Goal: Transaction & Acquisition: Purchase product/service

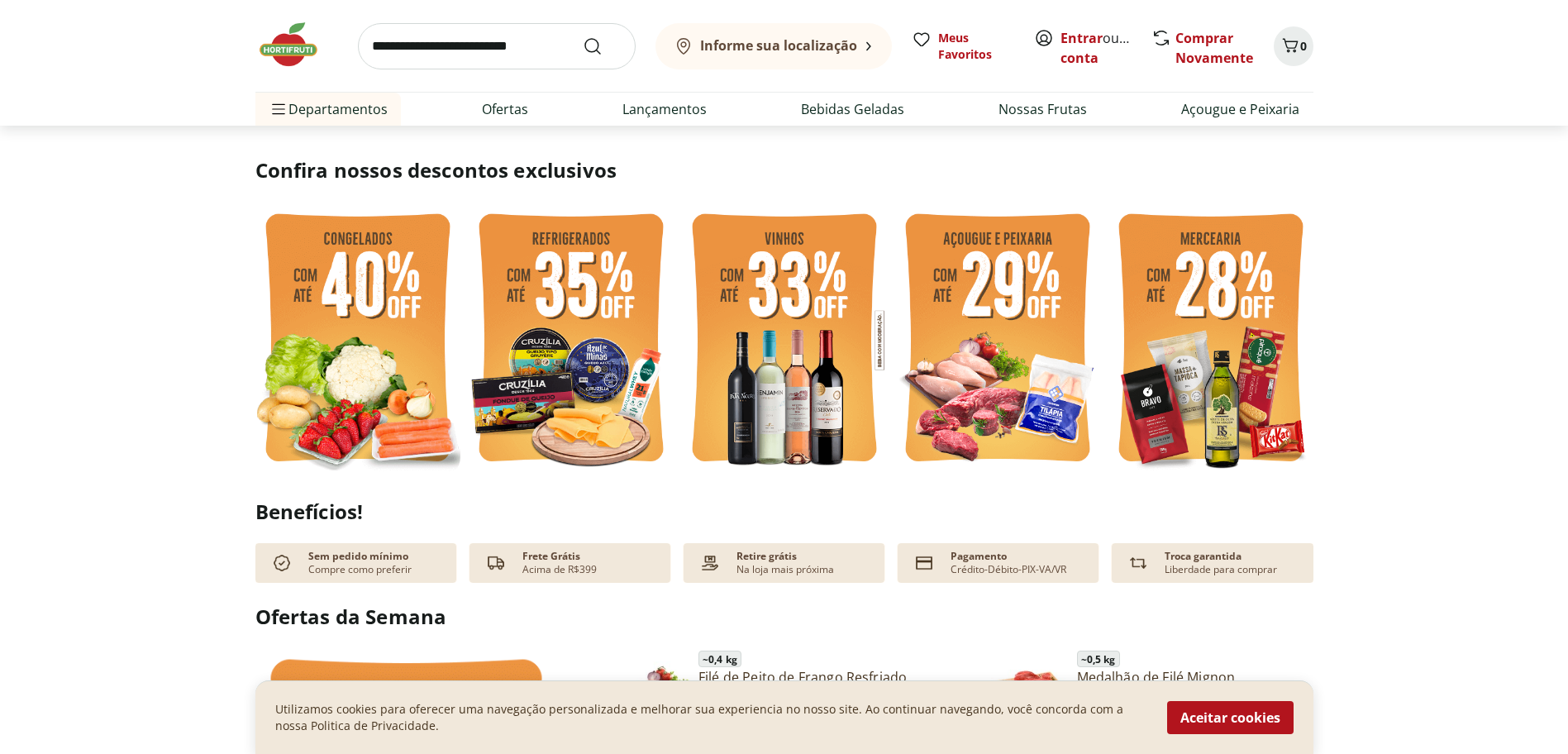
scroll to position [248, 0]
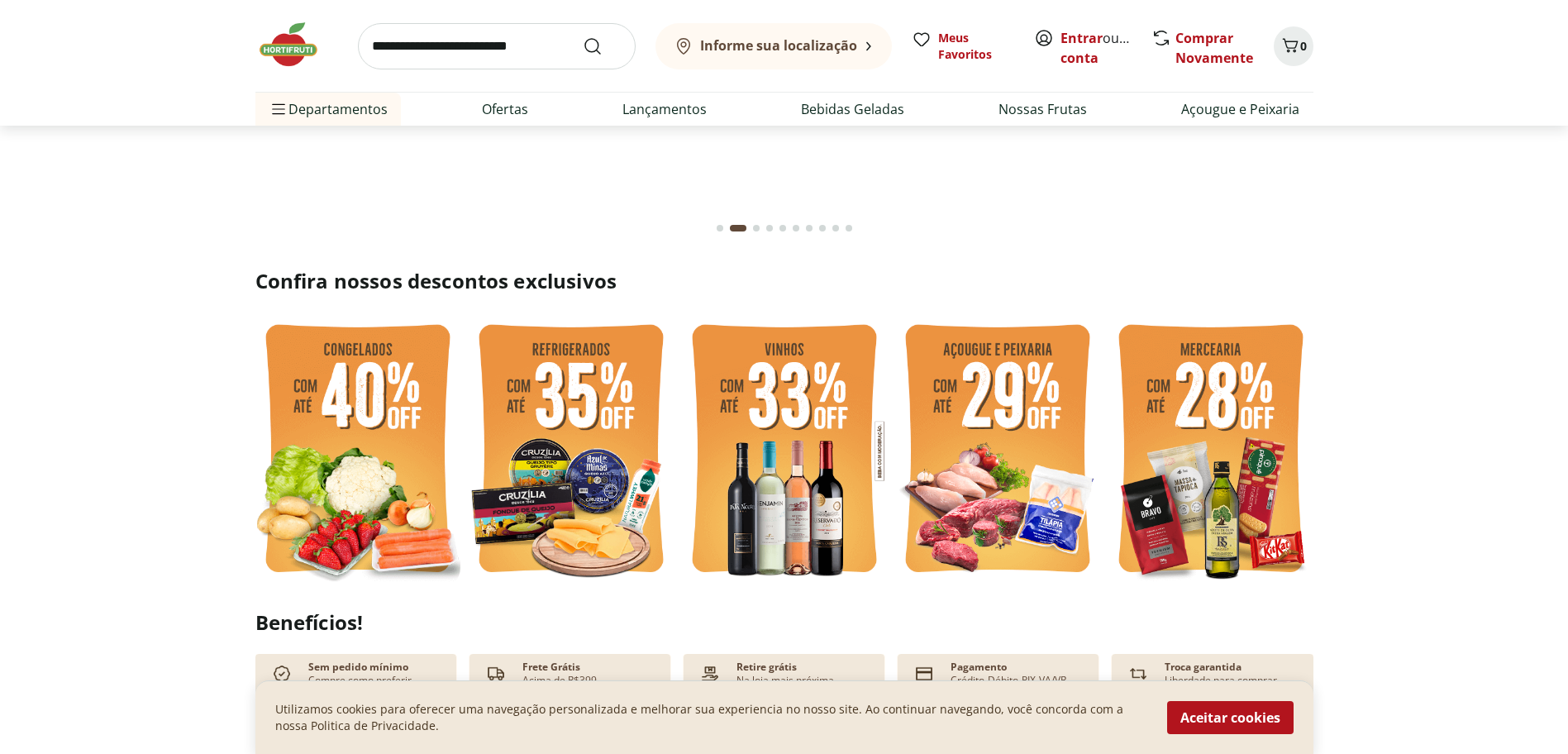
click at [1434, 275] on section "Confira nossos descontos exclusivos" at bounding box center [784, 429] width 1568 height 322
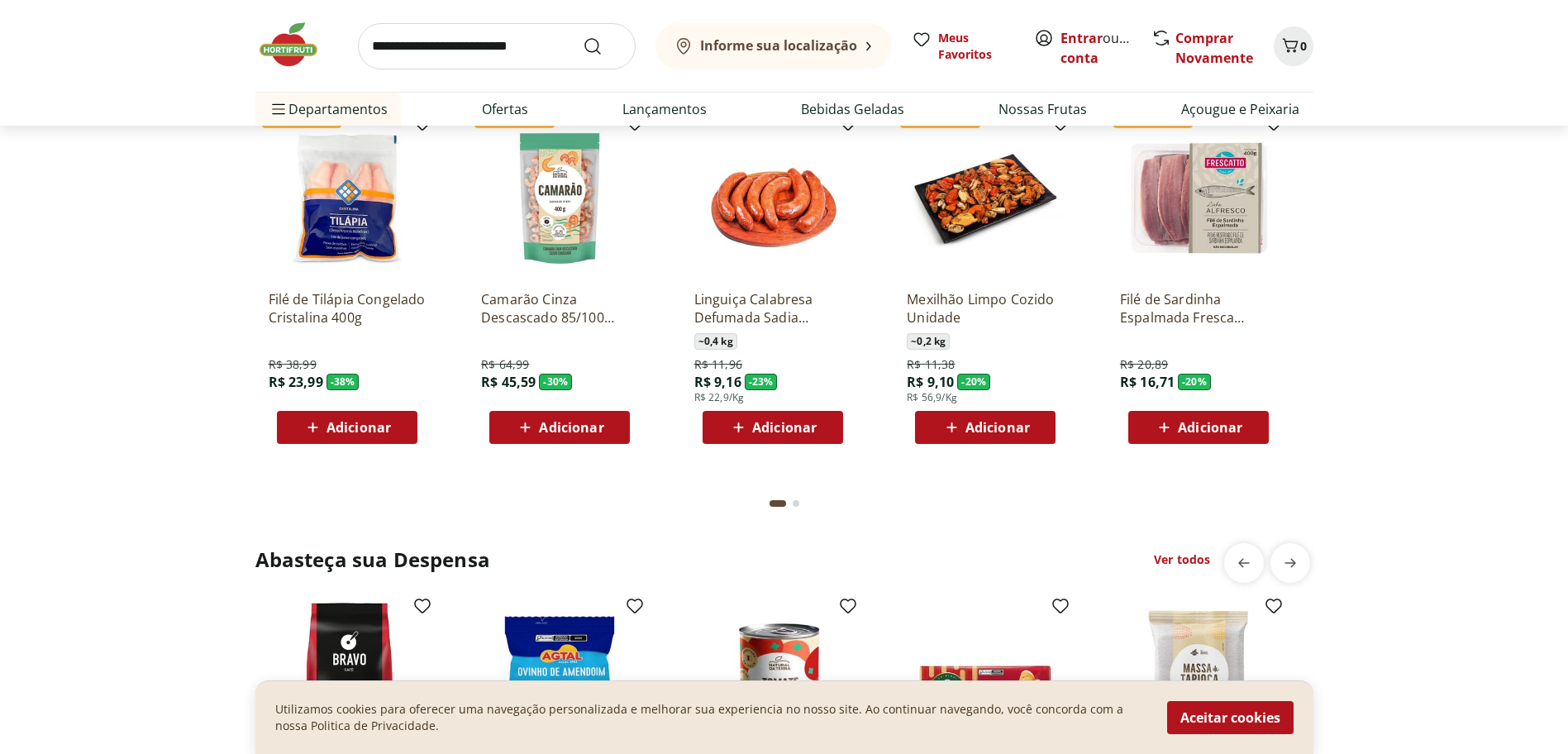
scroll to position [2149, 0]
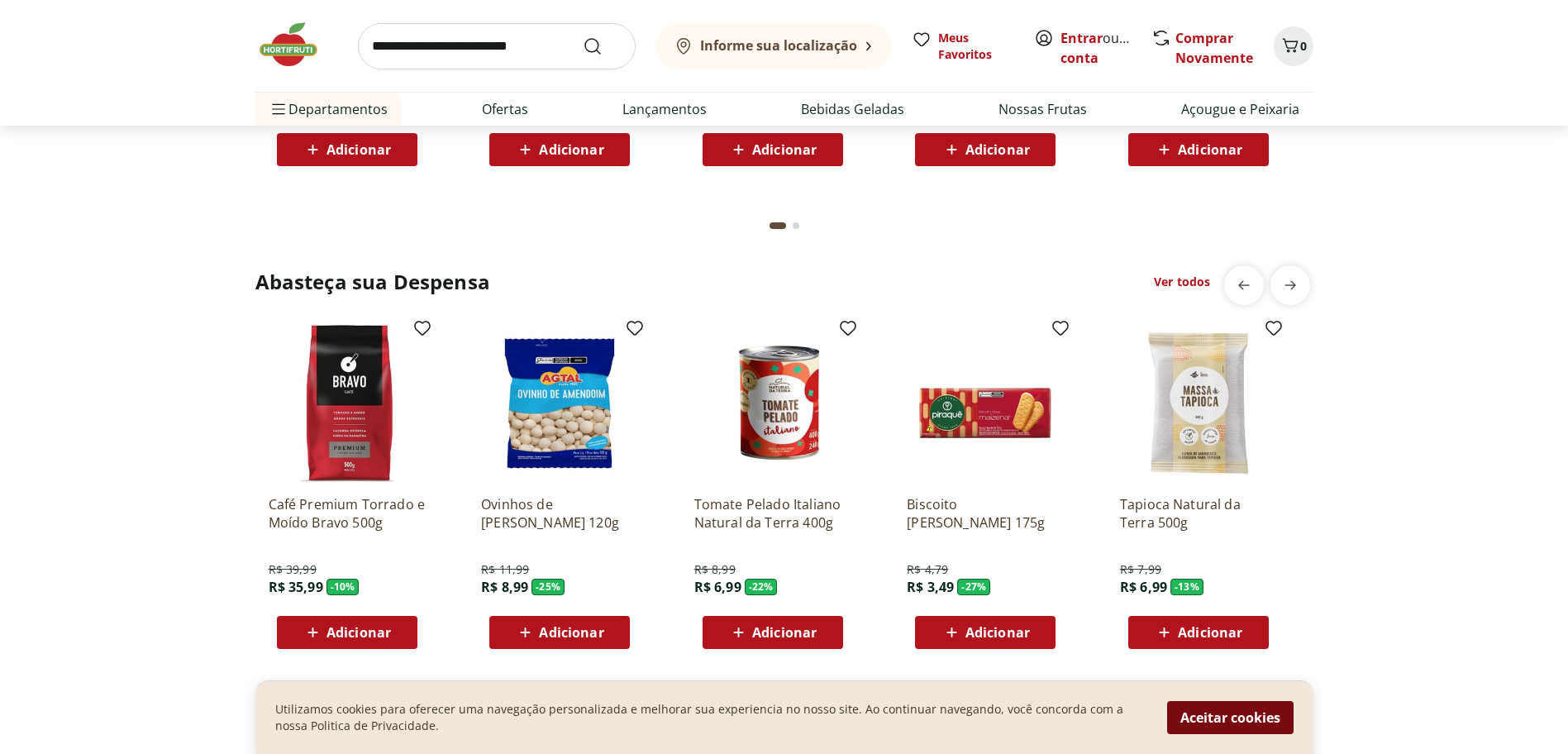
click at [1226, 721] on button "Aceitar cookies" at bounding box center [1230, 718] width 126 height 33
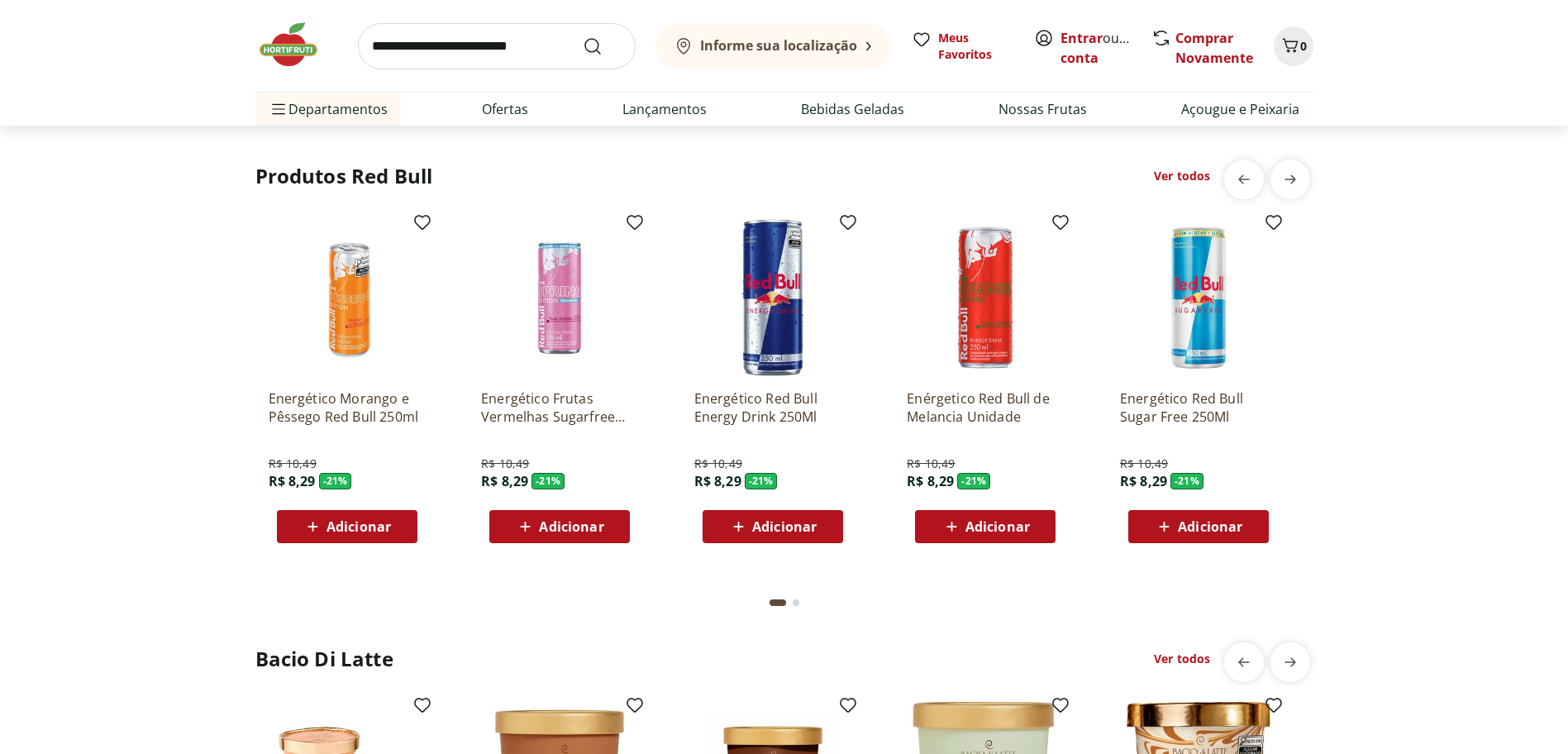
scroll to position [3885, 0]
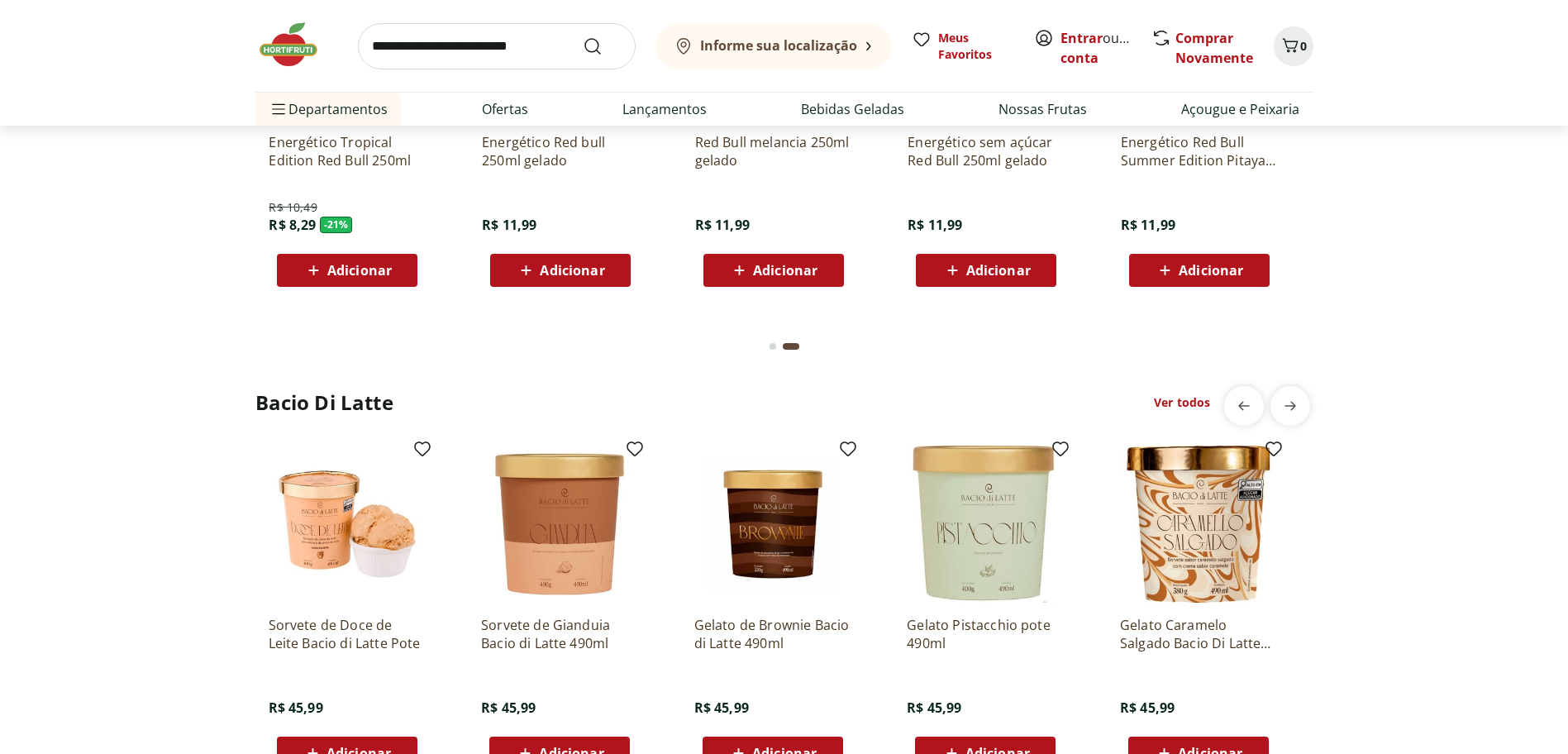
scroll to position [4216, 0]
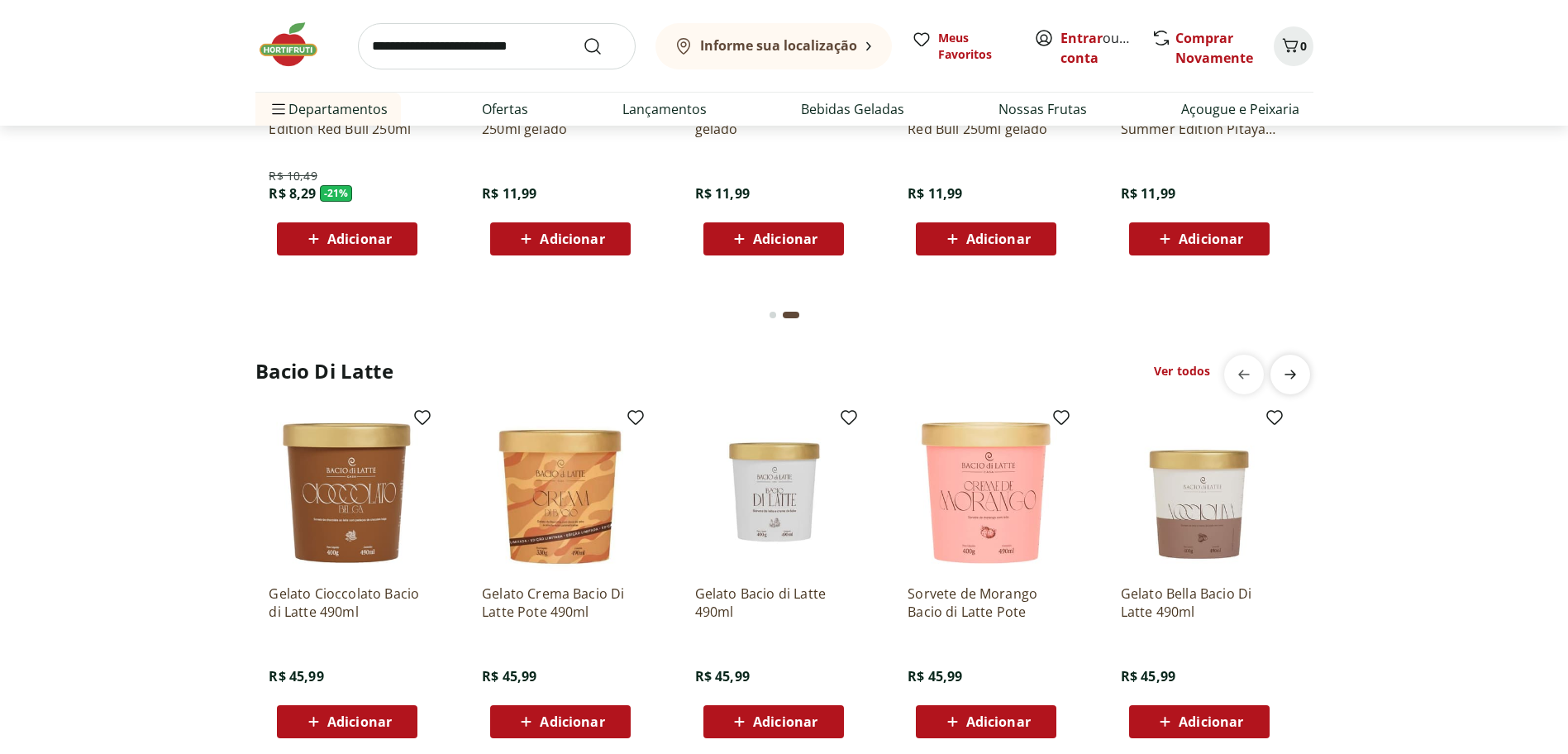
scroll to position [0, 1065]
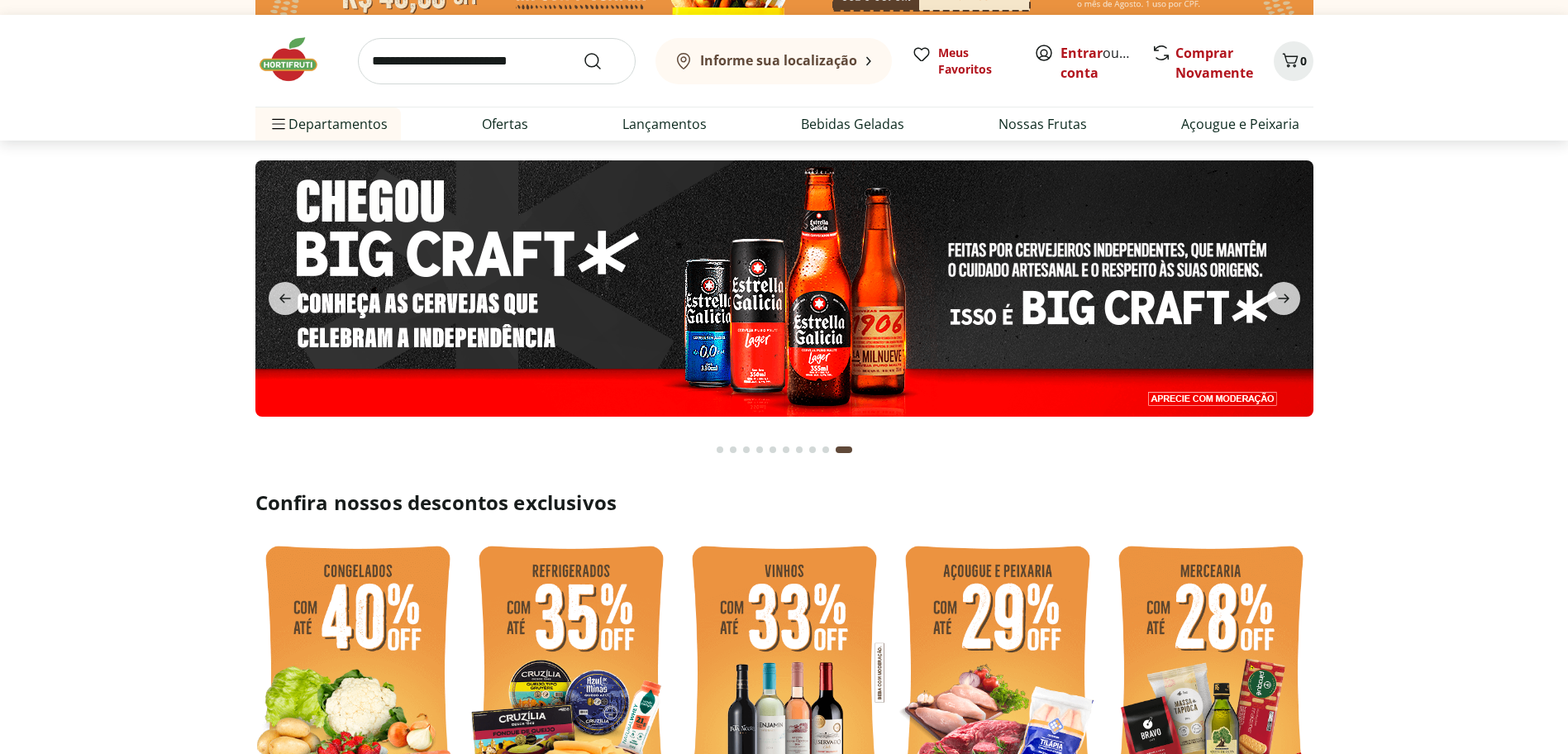
scroll to position [0, 0]
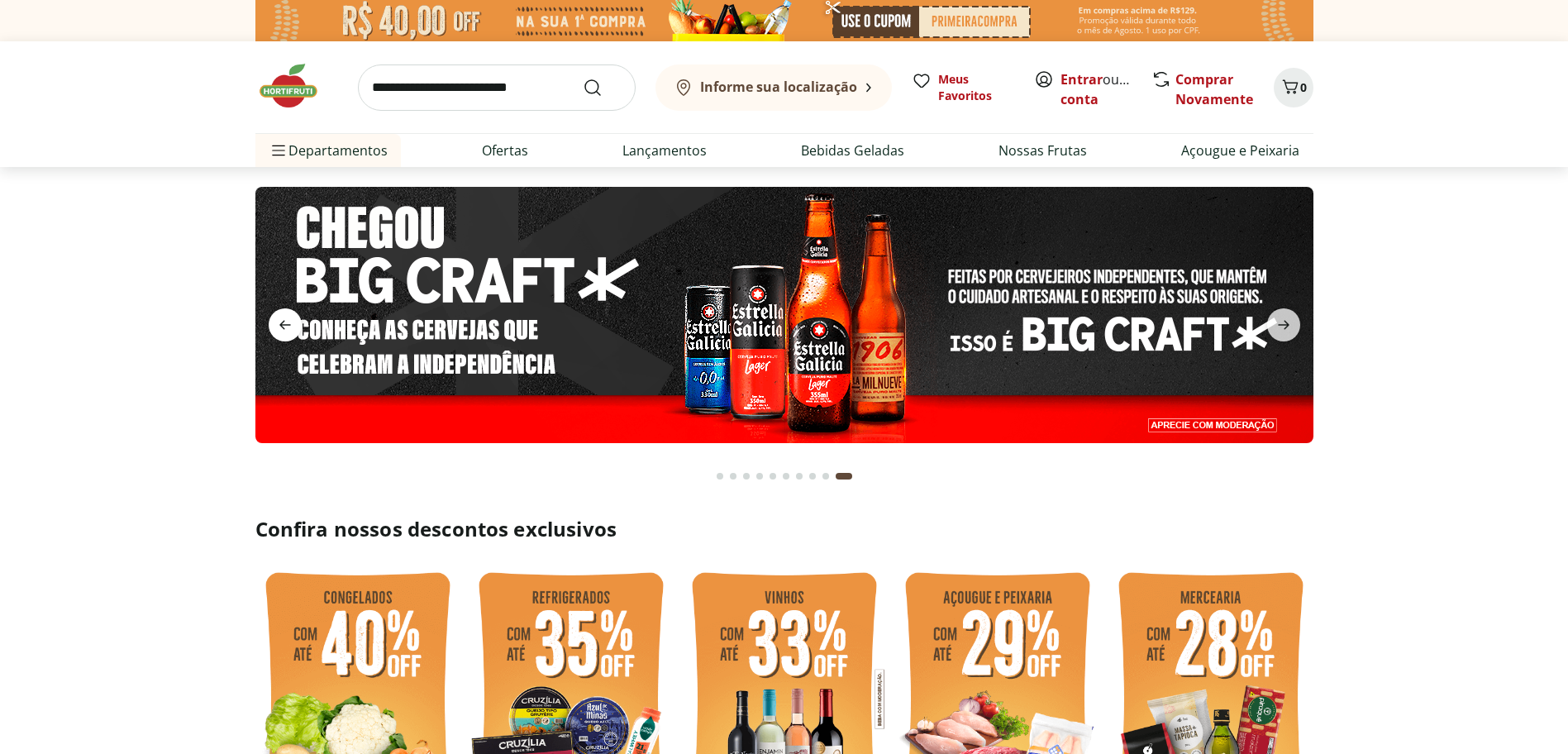
click at [288, 317] on icon "previous" at bounding box center [285, 325] width 20 height 20
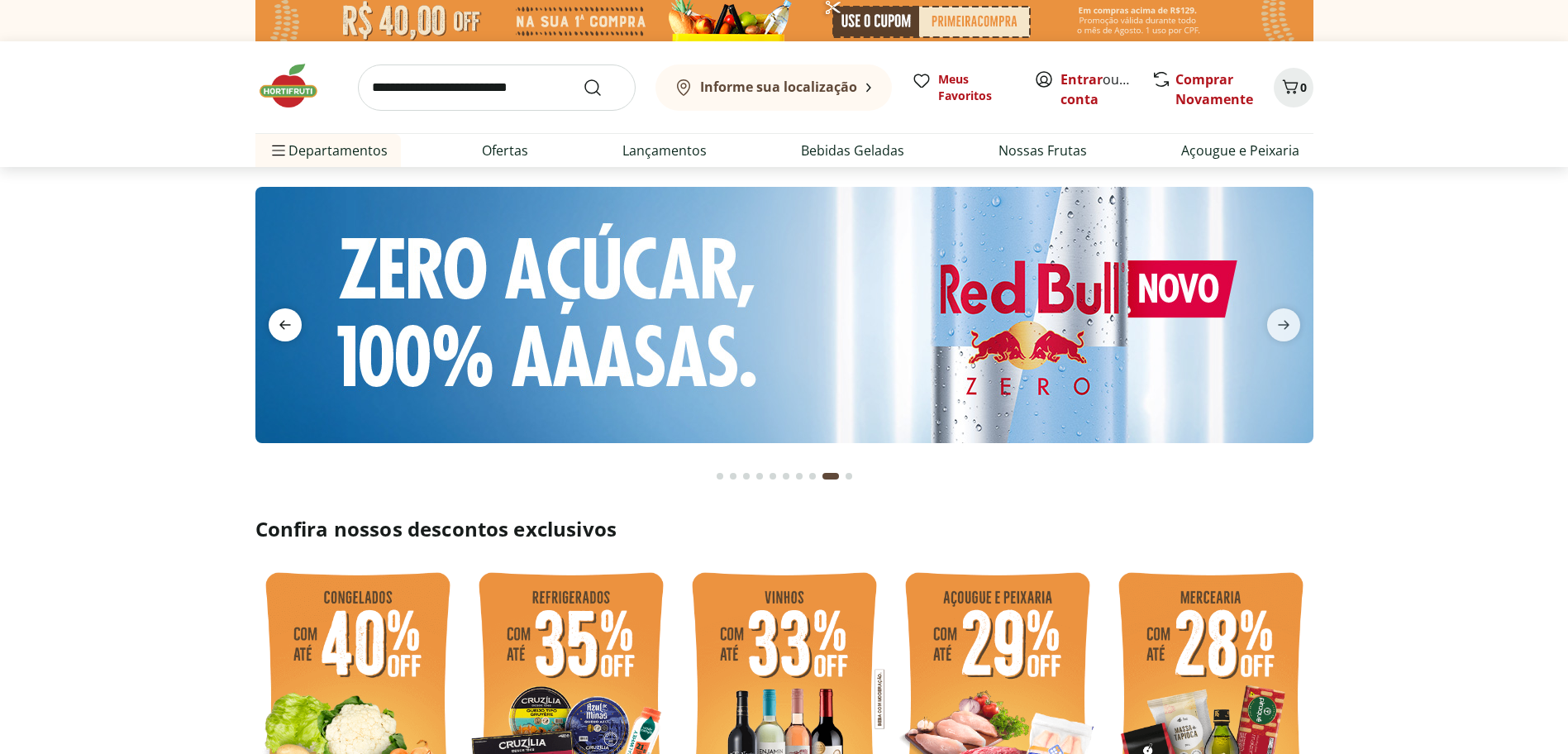
click at [287, 317] on icon "previous" at bounding box center [285, 325] width 20 height 20
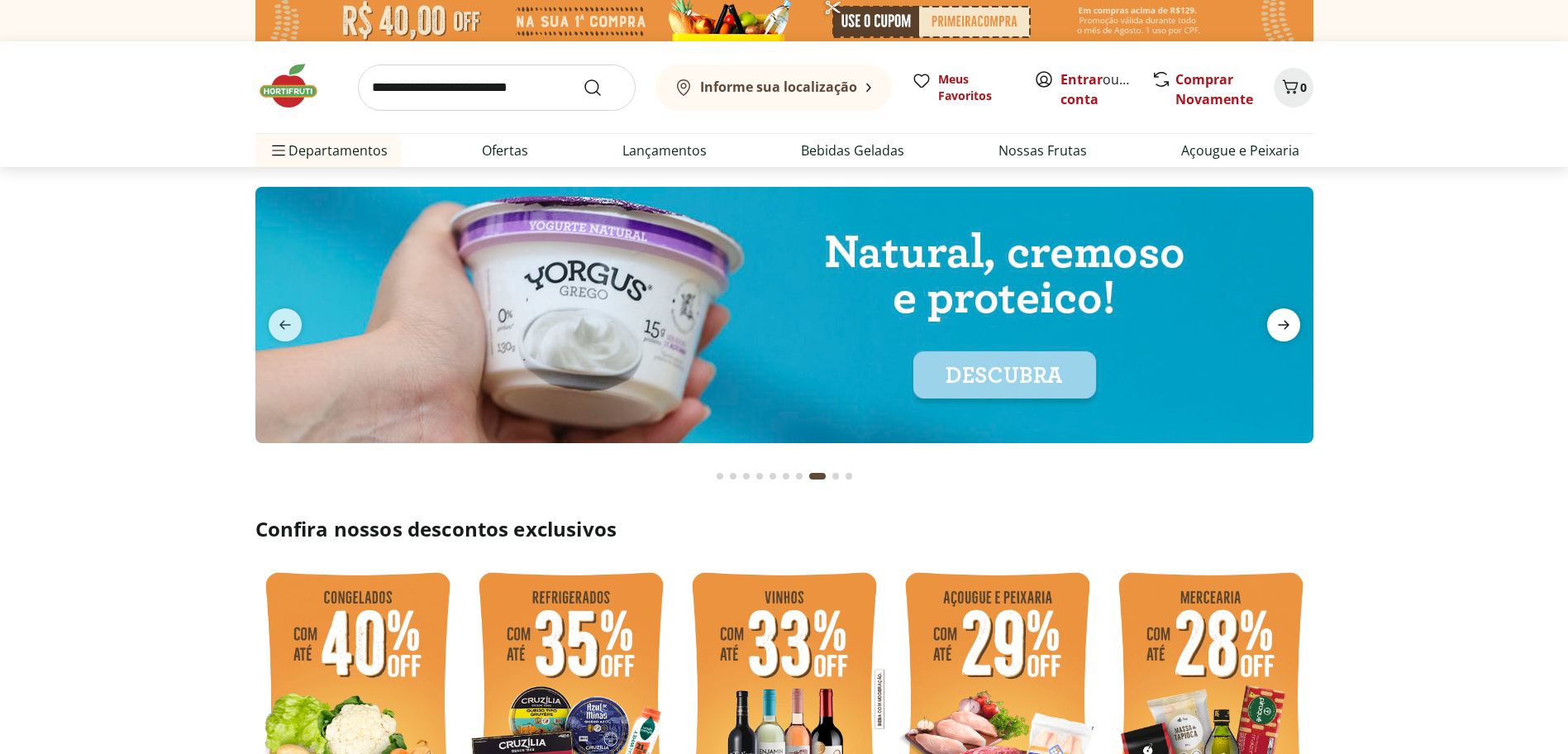
click at [1278, 325] on icon "next" at bounding box center [1284, 325] width 12 height 9
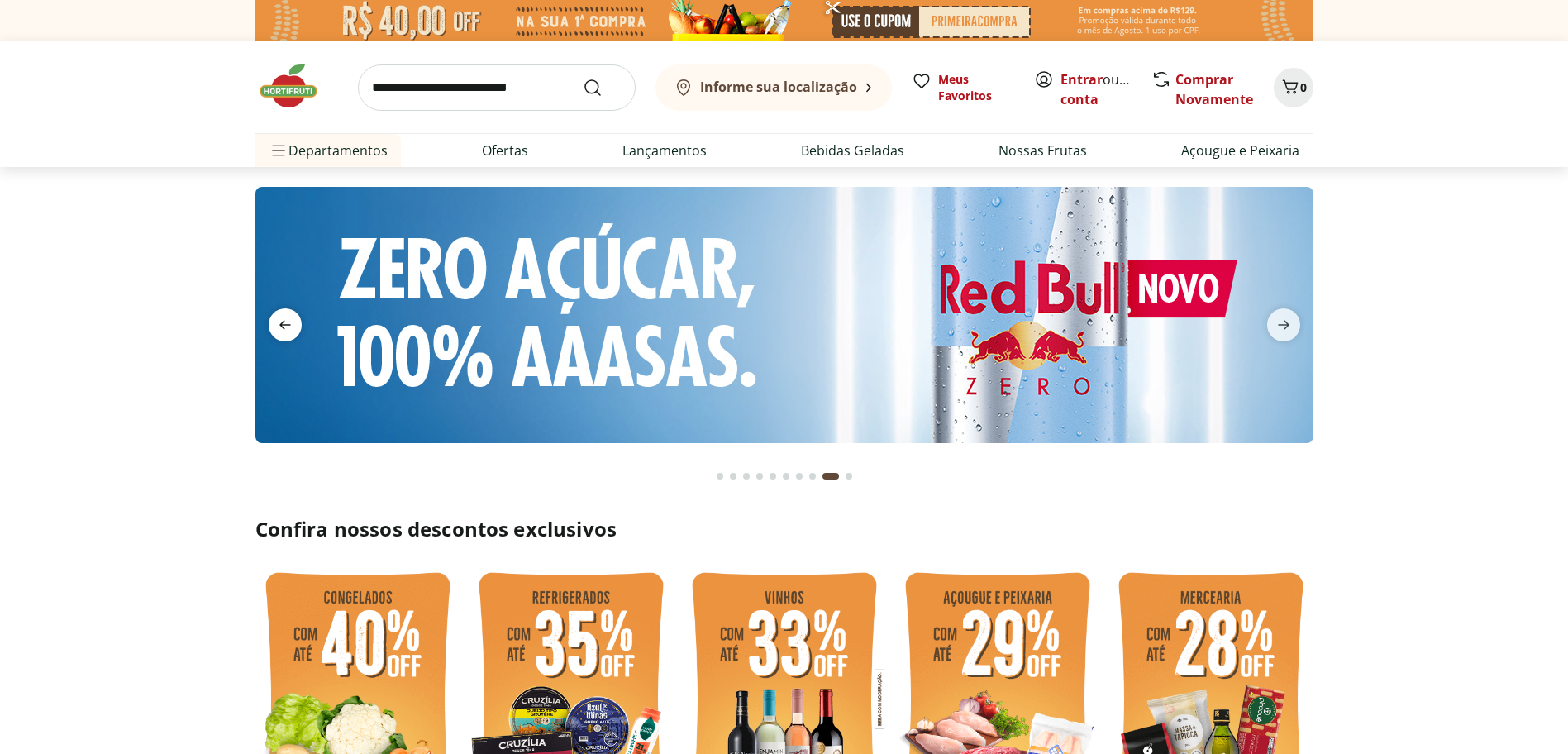
click at [296, 314] on span "previous" at bounding box center [285, 324] width 33 height 33
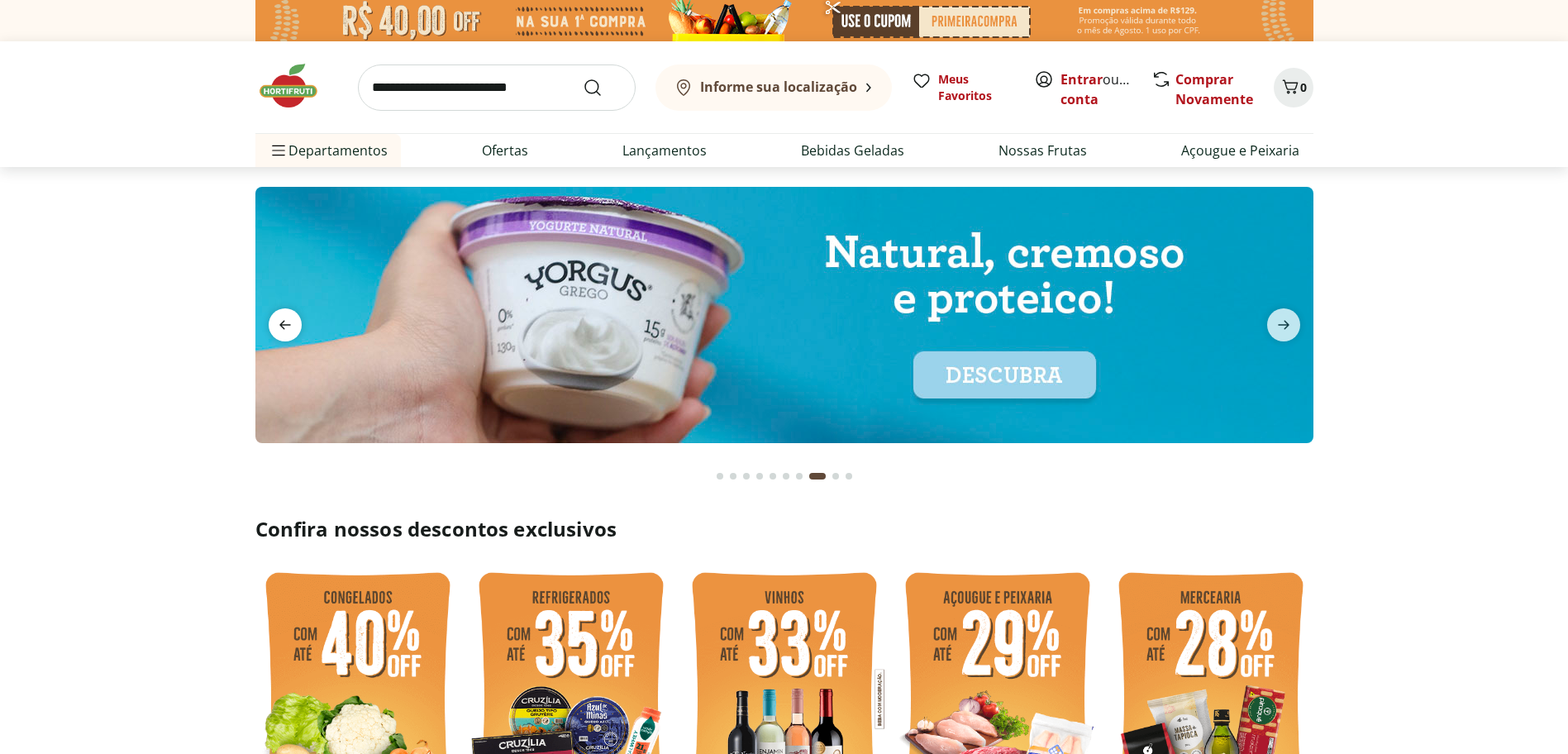
click at [290, 319] on icon "previous" at bounding box center [285, 325] width 20 height 20
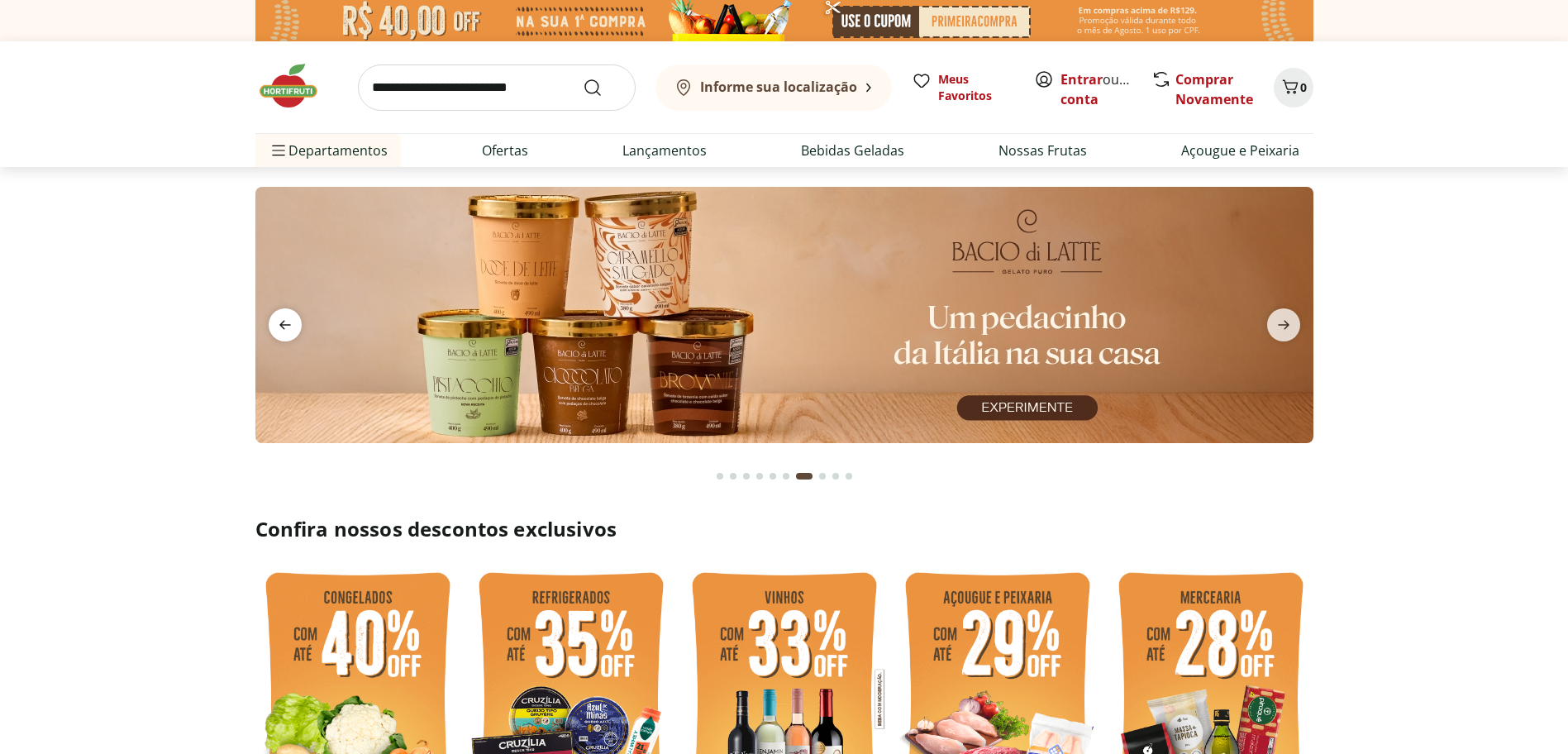
click at [290, 319] on icon "previous" at bounding box center [285, 325] width 20 height 20
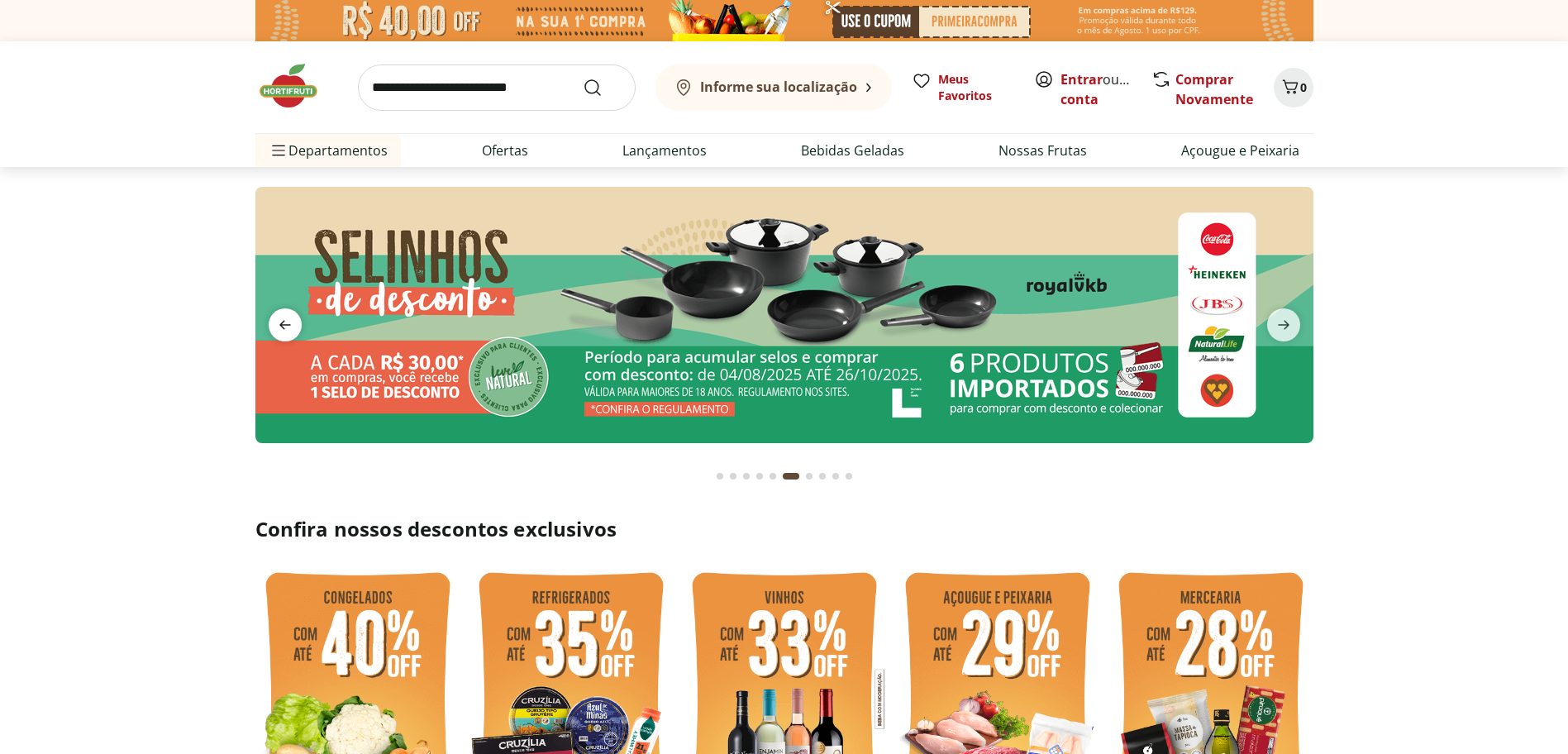
click at [290, 319] on icon "previous" at bounding box center [285, 325] width 20 height 20
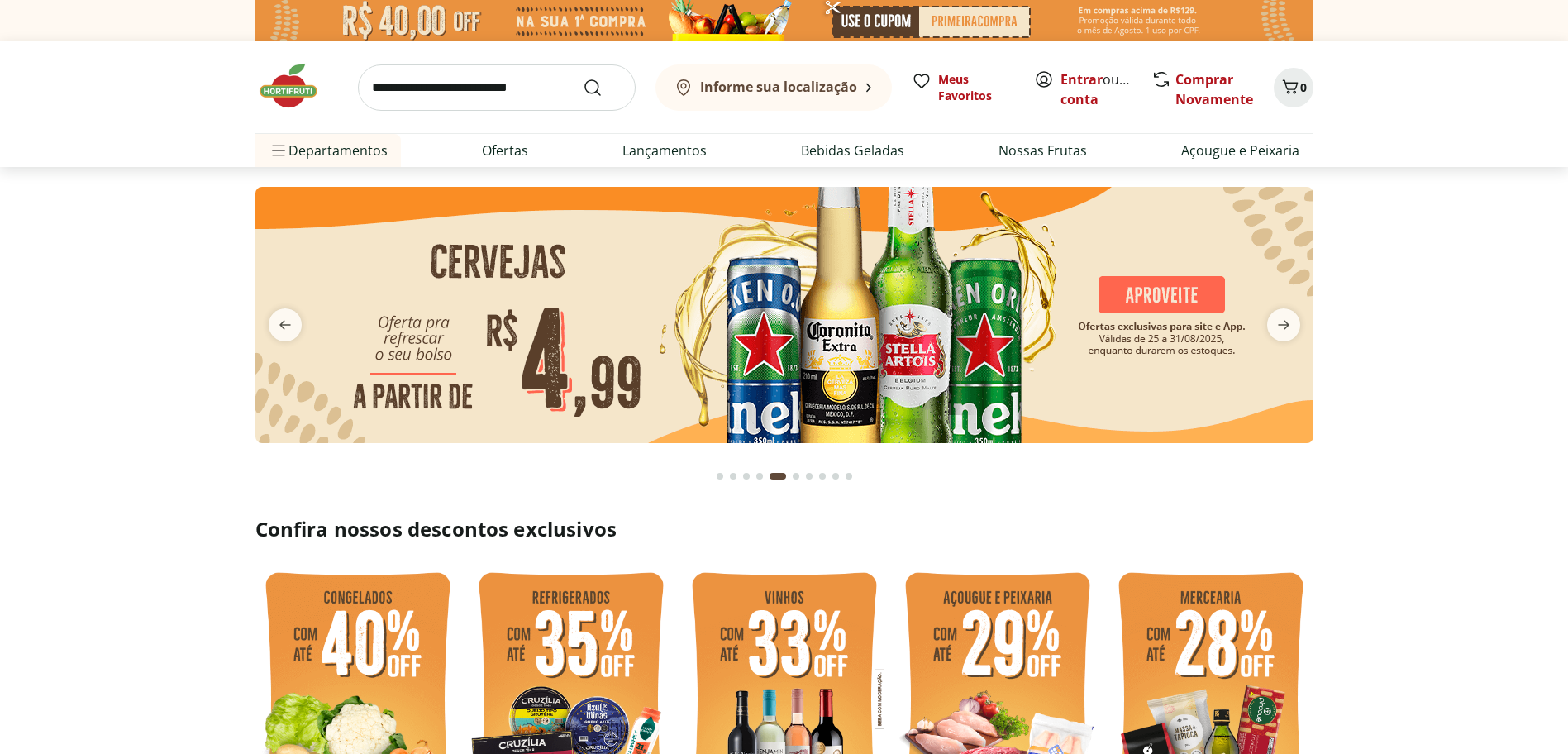
click at [623, 308] on img at bounding box center [784, 315] width 1058 height 256
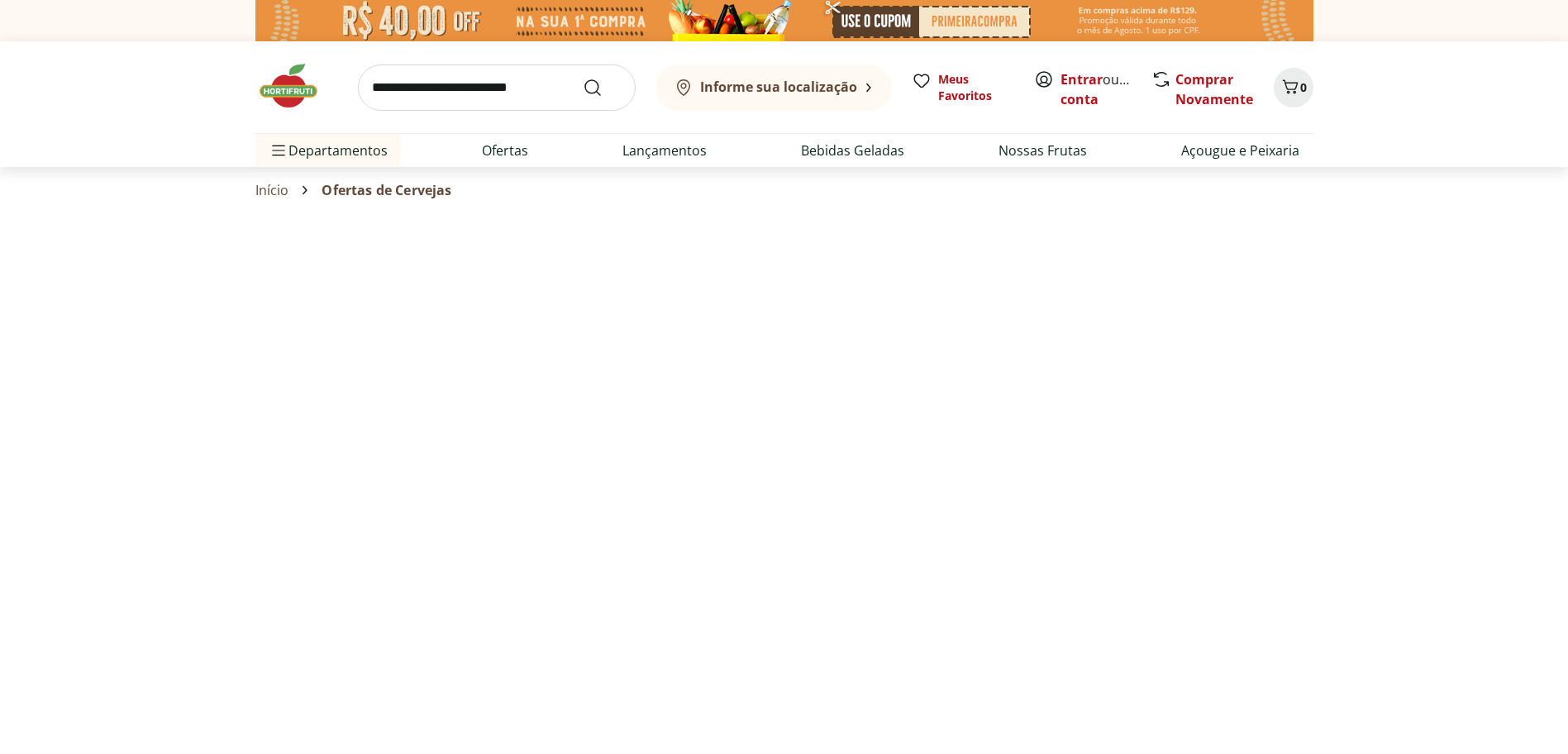
select select "**********"
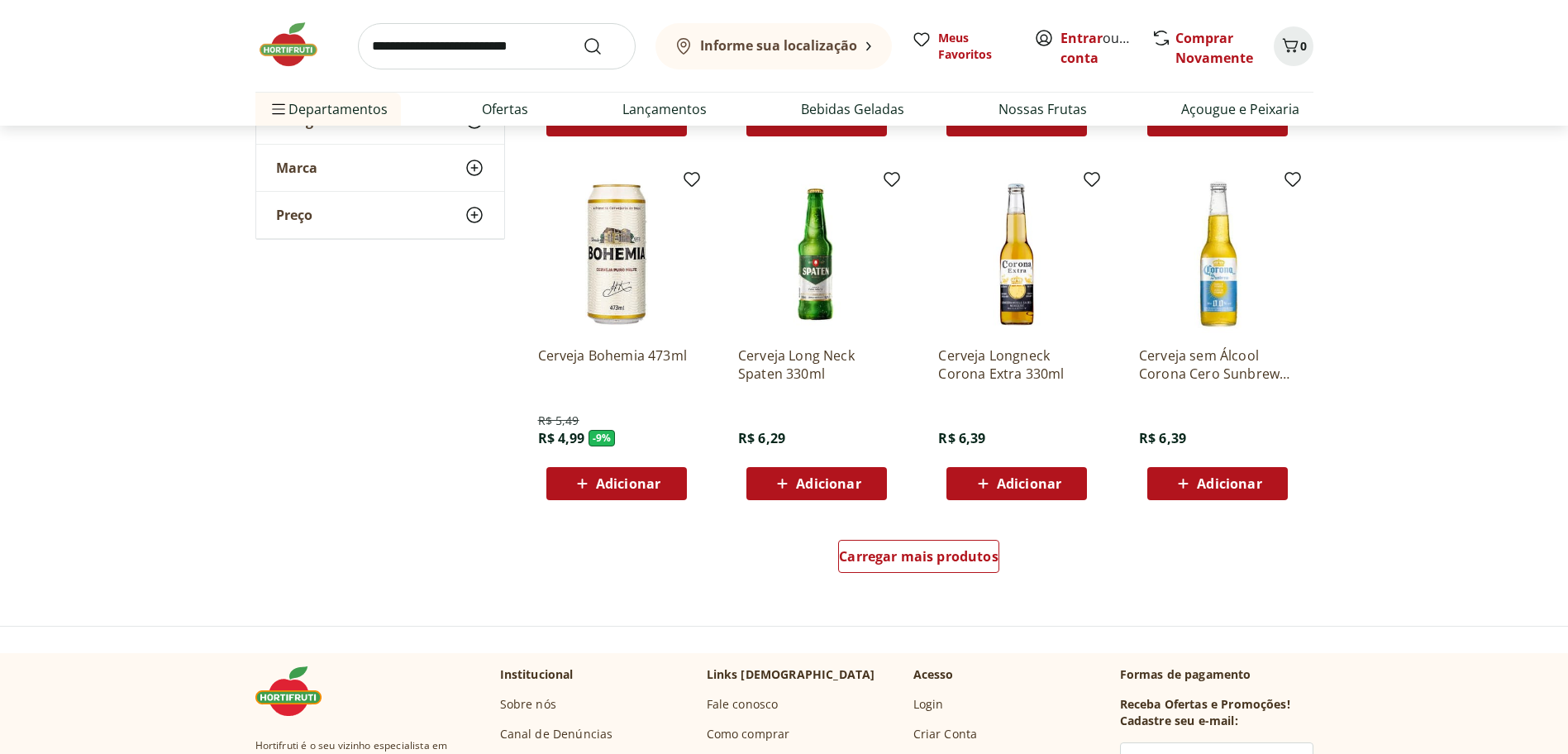
scroll to position [827, 0]
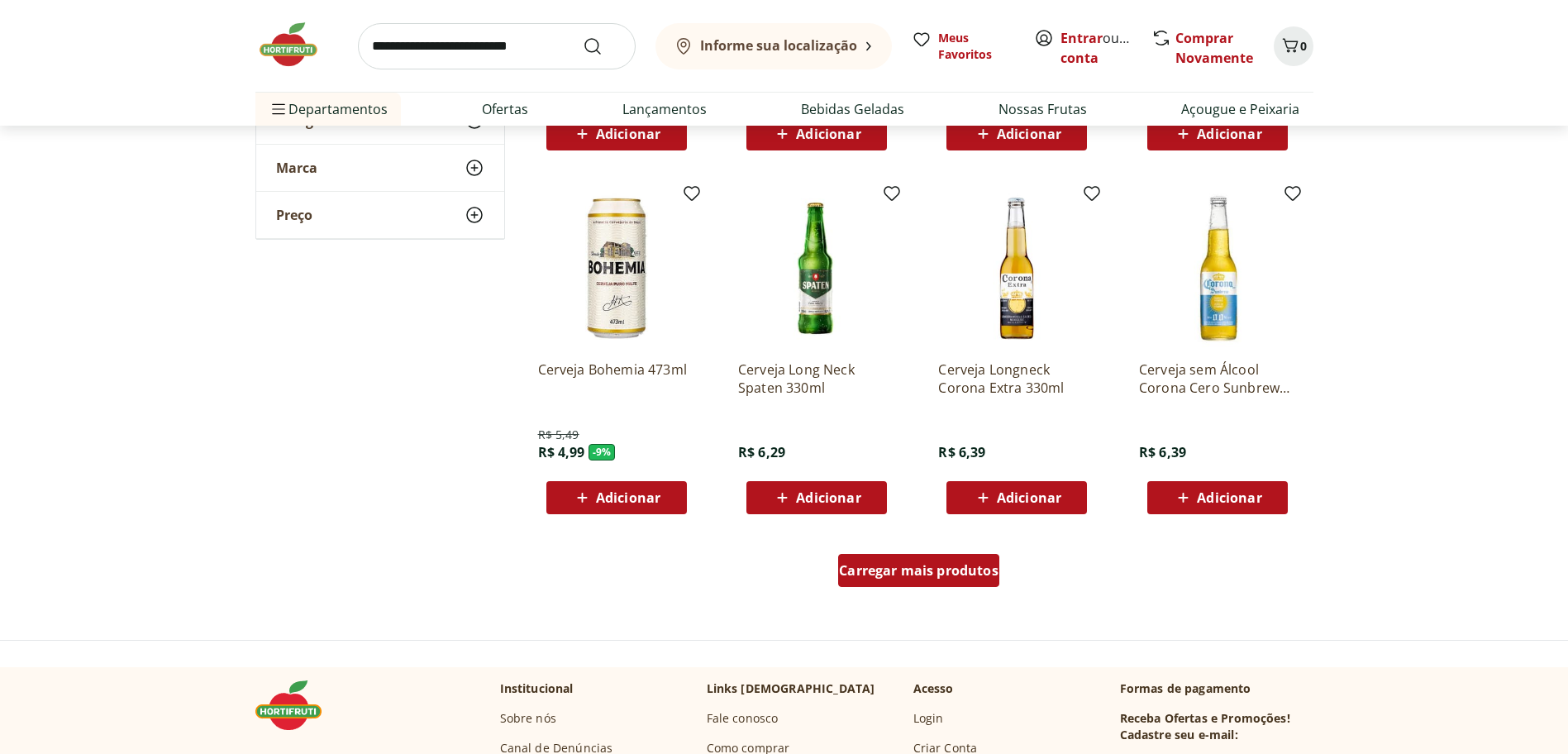
click at [933, 556] on div "Carregar mais produtos" at bounding box center [918, 570] width 161 height 33
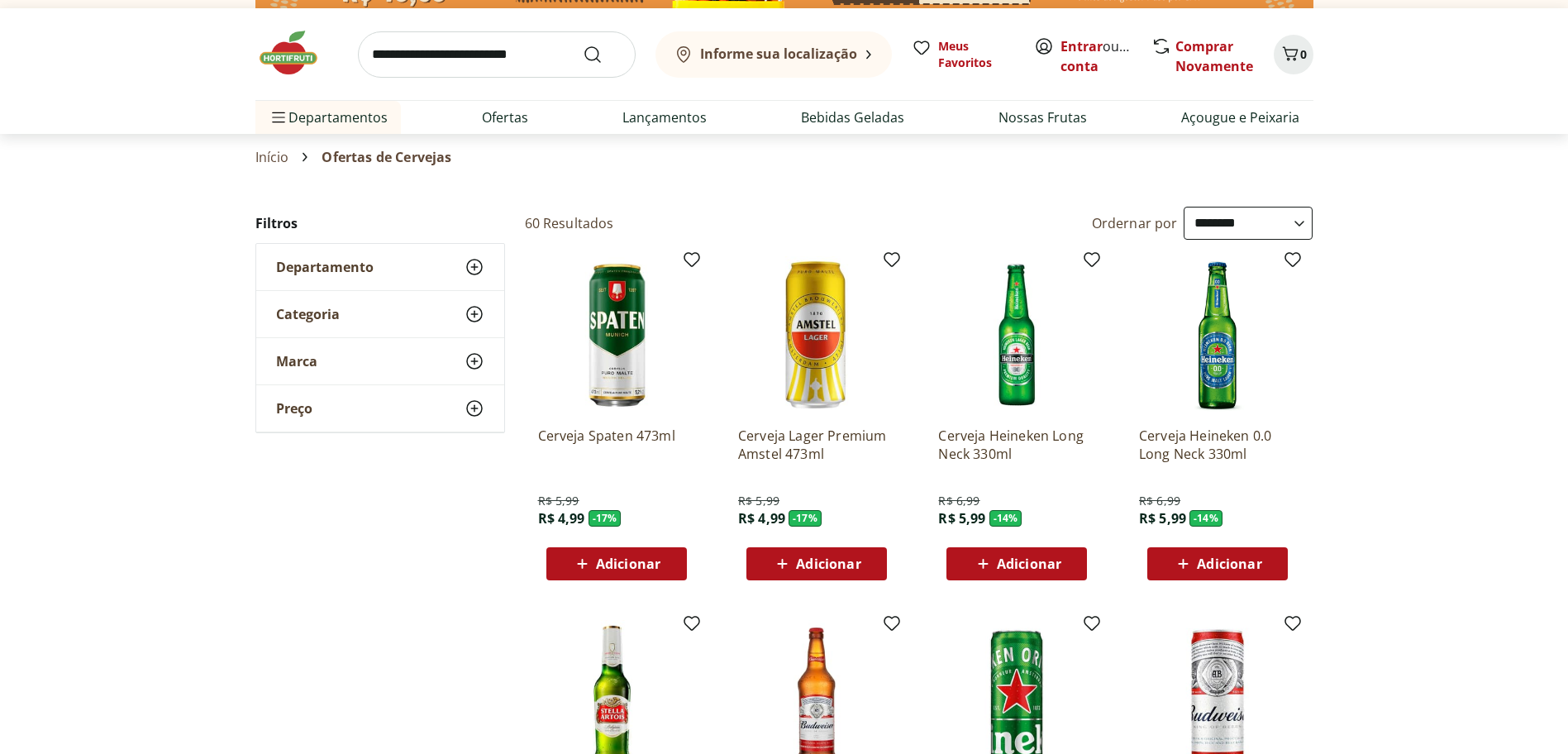
scroll to position [0, 0]
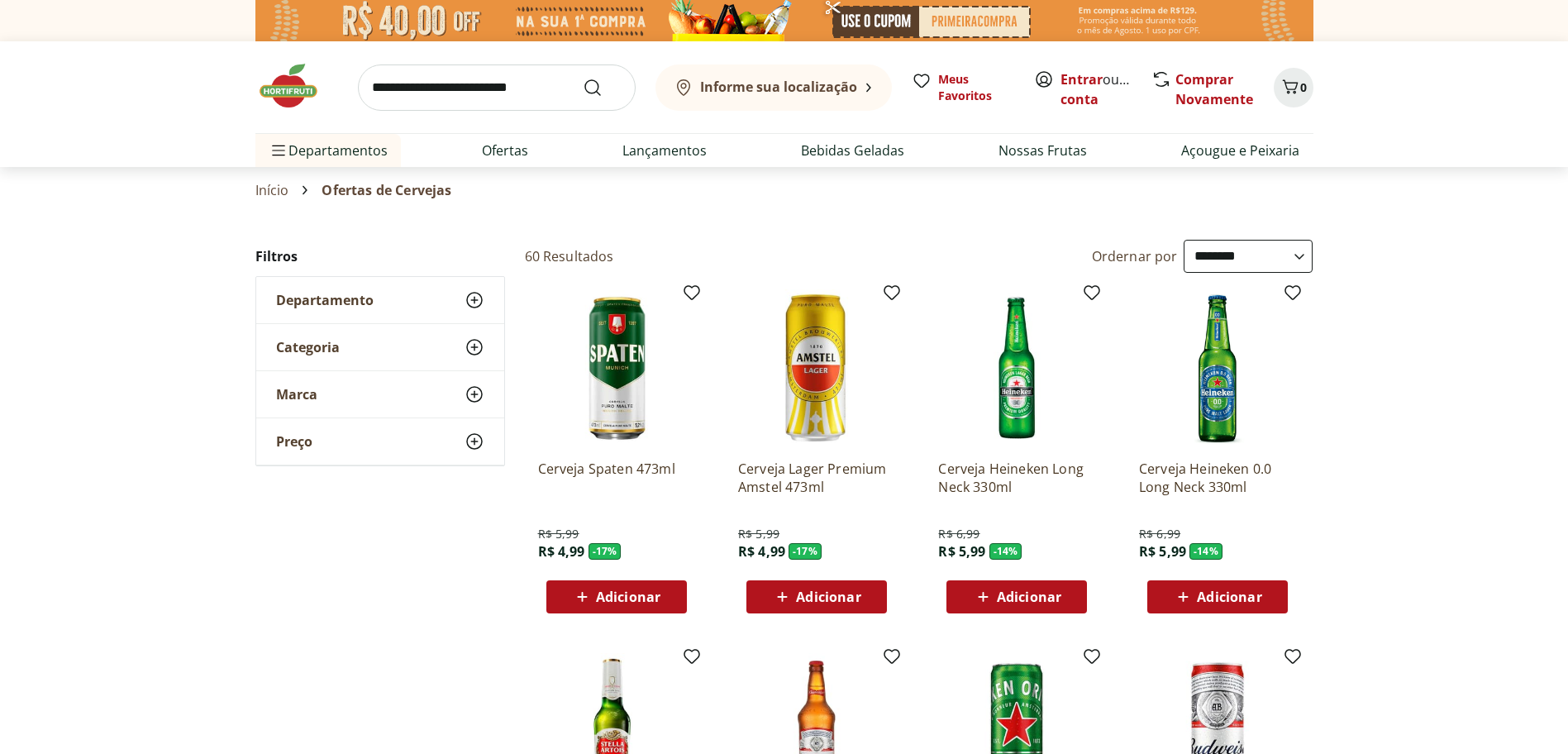
click at [268, 77] on img at bounding box center [296, 85] width 83 height 50
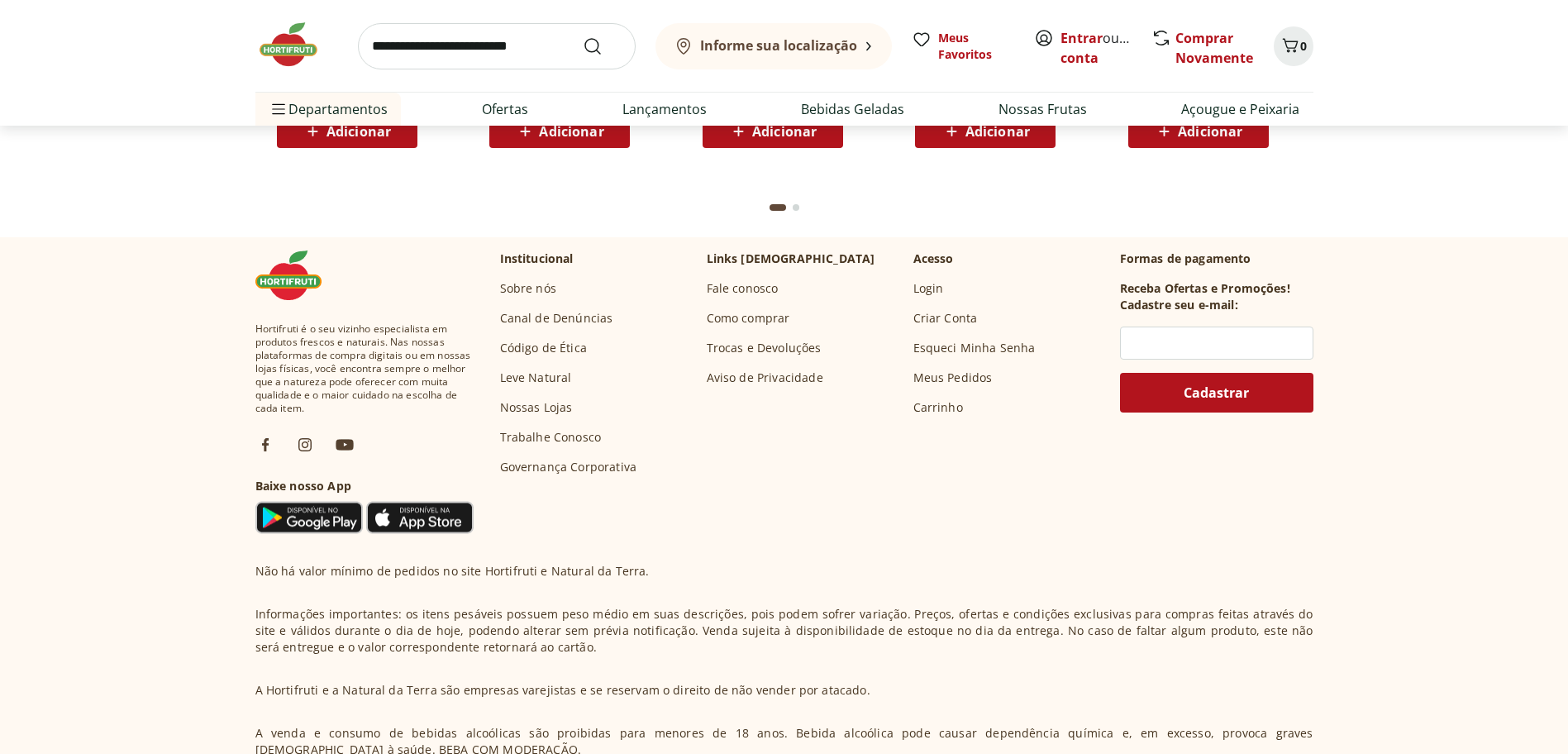
scroll to position [4926, 0]
